Goal: Task Accomplishment & Management: Manage account settings

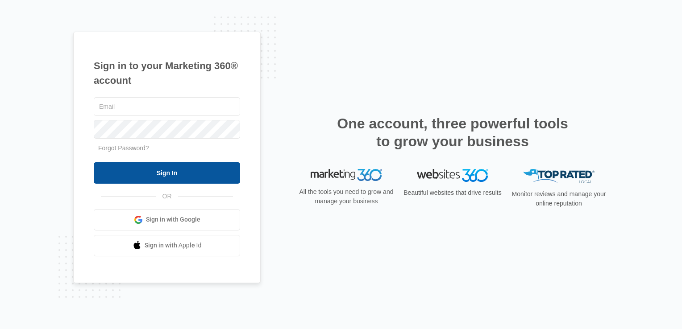
type input "[EMAIL_ADDRESS][DOMAIN_NAME]"
click at [167, 172] on input "Sign In" at bounding box center [167, 173] width 146 height 21
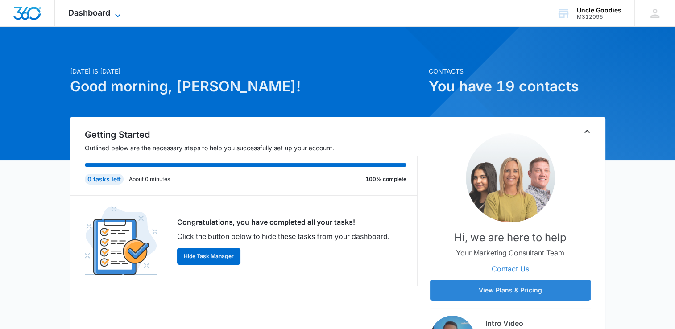
click at [116, 15] on icon at bounding box center [118, 15] width 11 height 11
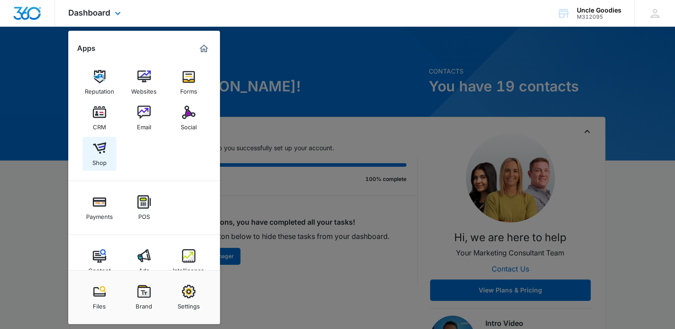
click at [99, 152] on img at bounding box center [99, 148] width 13 height 13
